Goal: Find specific page/section: Find specific page/section

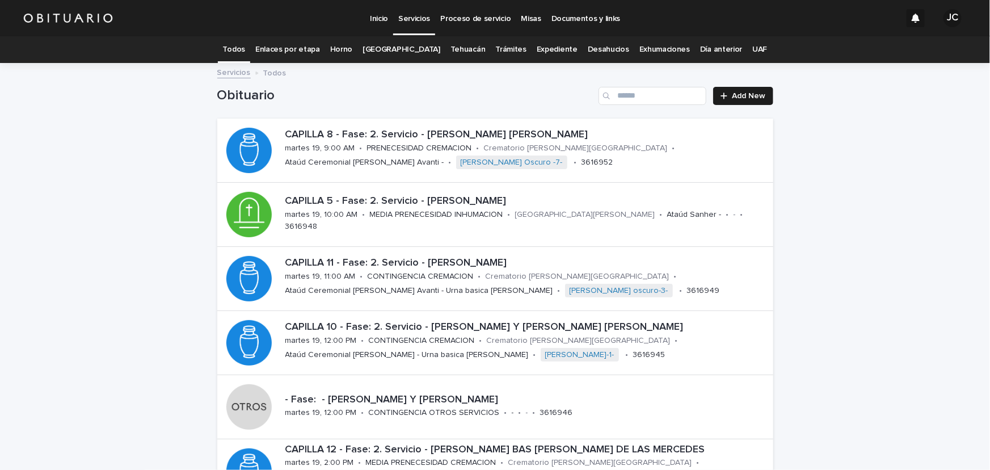
click at [549, 46] on link "Expediente" at bounding box center [556, 49] width 41 height 27
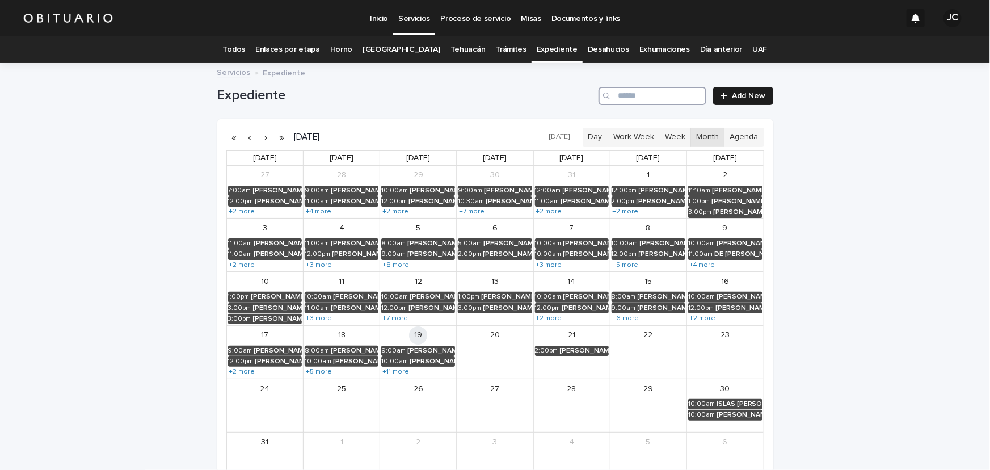
click at [620, 95] on input "Search" at bounding box center [652, 96] width 108 height 18
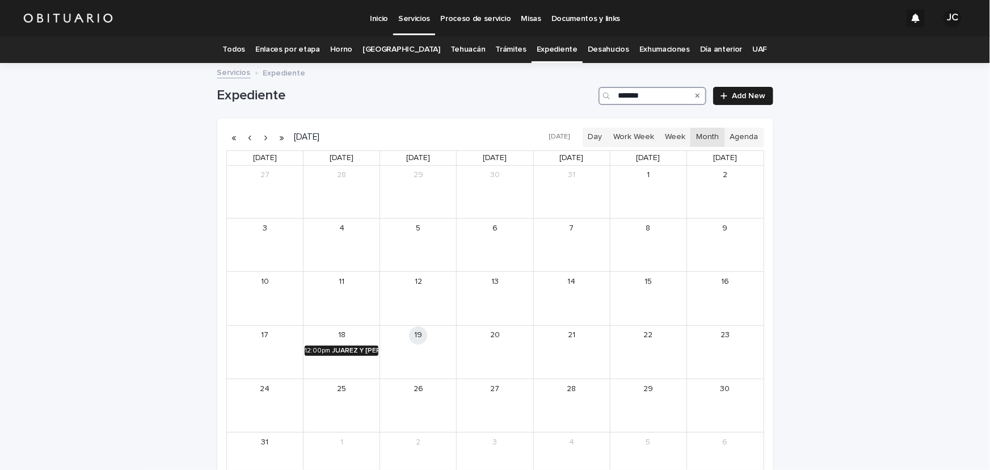
click at [340, 349] on div "JUAREZ Y [PERSON_NAME][DATE]" at bounding box center [355, 350] width 46 height 8
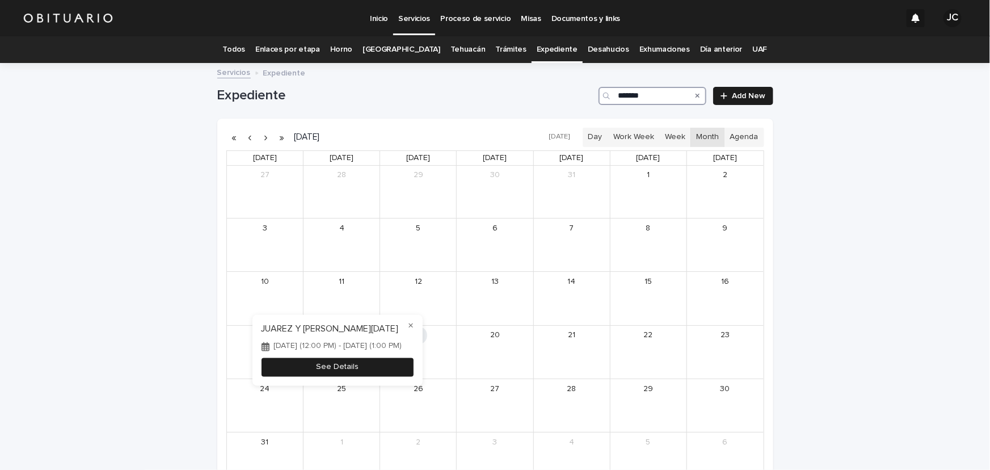
type input "*******"
click at [340, 366] on button "See Details" at bounding box center [337, 367] width 152 height 19
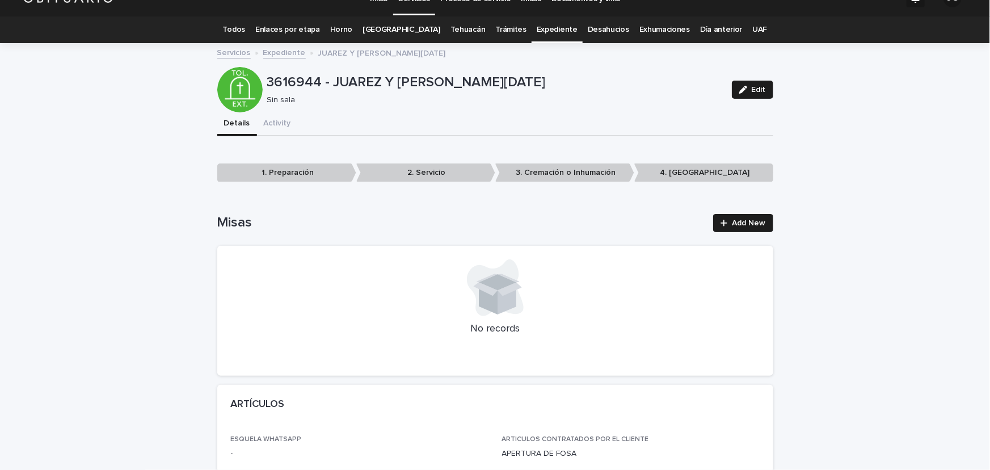
scroll to position [6, 0]
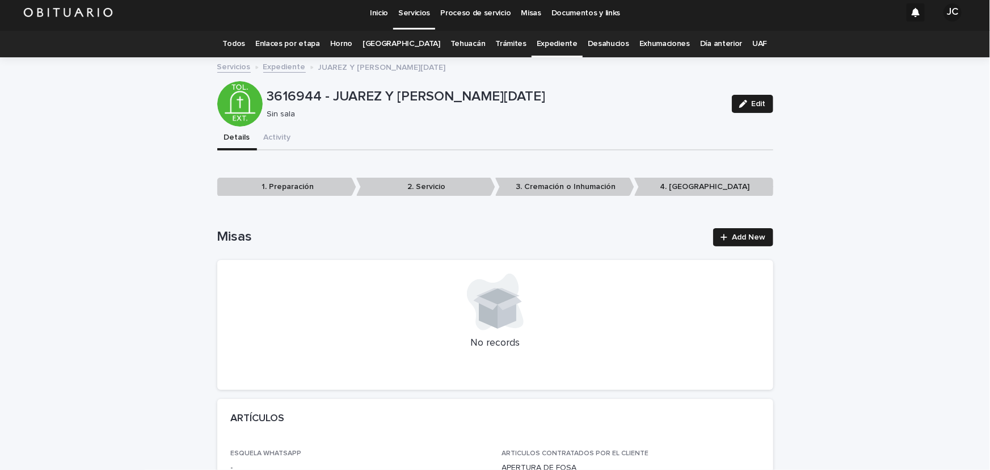
click at [241, 46] on link "Todos" at bounding box center [234, 44] width 22 height 27
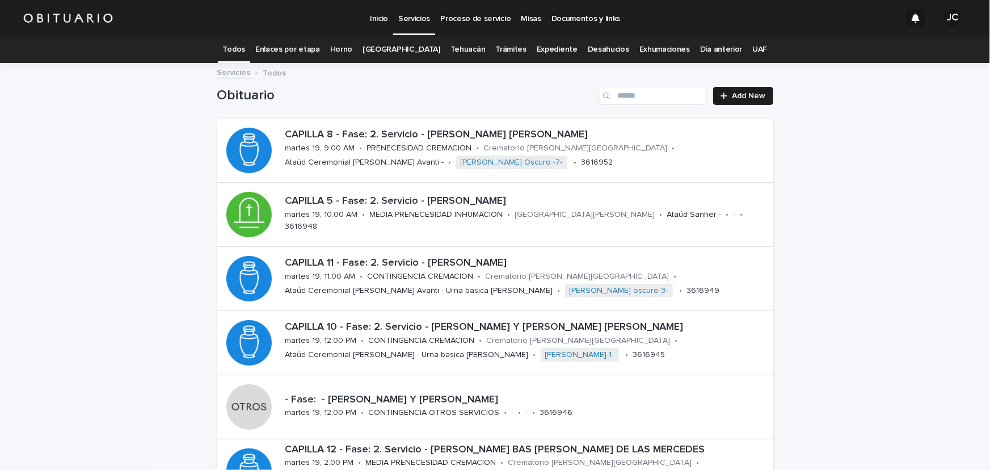
click at [540, 52] on link "Expediente" at bounding box center [556, 49] width 41 height 27
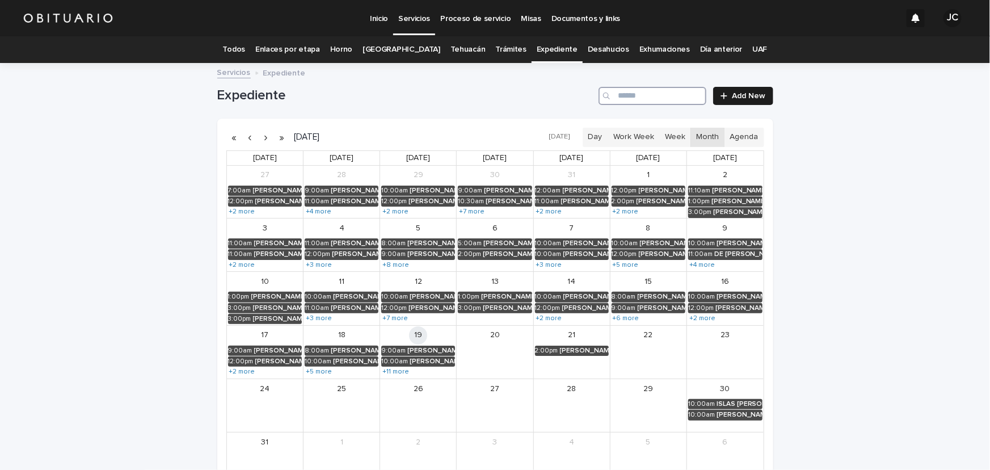
click at [646, 100] on input "Search" at bounding box center [652, 96] width 108 height 18
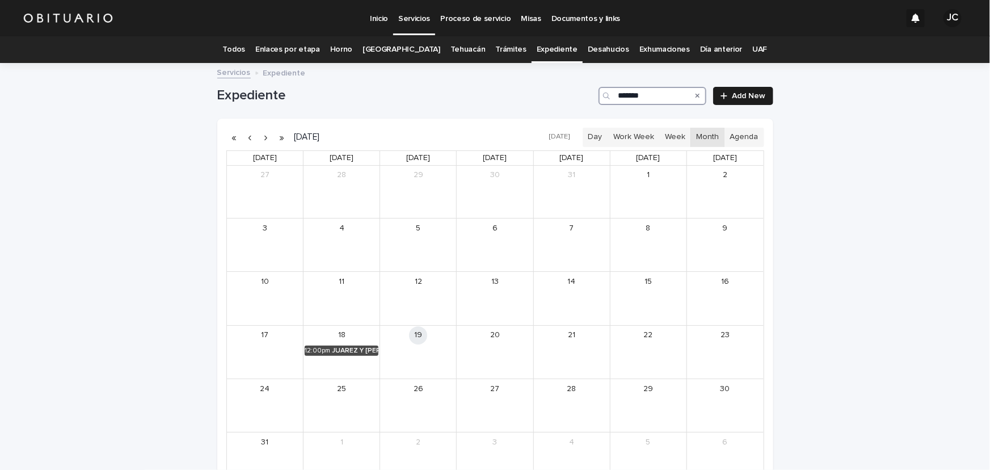
click at [332, 345] on div "12:00pm JUAREZ Y [PERSON_NAME][DATE]" at bounding box center [341, 350] width 76 height 11
click at [332, 349] on div "JUAREZ Y [PERSON_NAME][DATE]" at bounding box center [355, 350] width 46 height 8
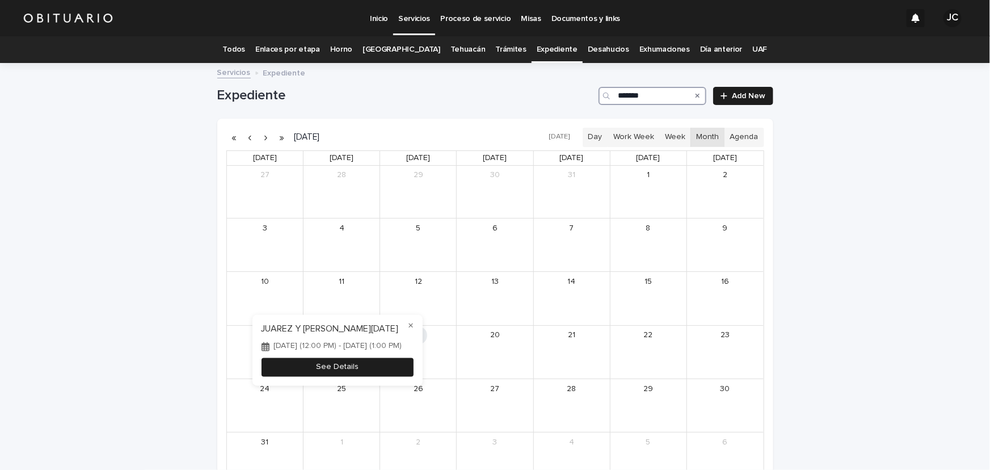
type input "*******"
click at [359, 369] on button "See Details" at bounding box center [337, 367] width 152 height 19
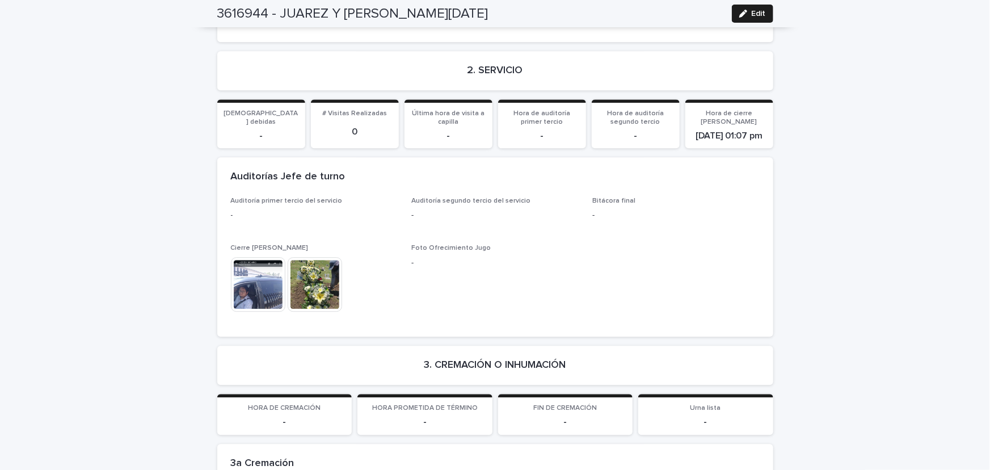
scroll to position [1389, 0]
